Goal: Task Accomplishment & Management: Manage account settings

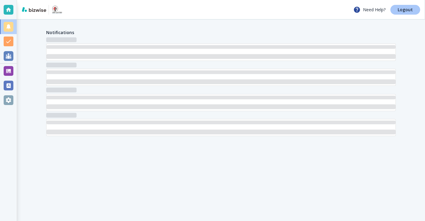
click at [408, 12] on p "Logout" at bounding box center [405, 10] width 15 height 4
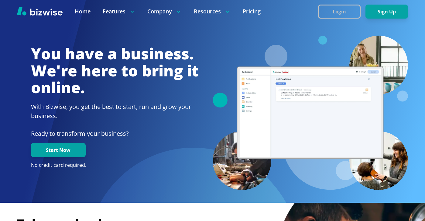
click at [336, 12] on button "Login" at bounding box center [339, 12] width 43 height 14
